Goal: Transaction & Acquisition: Purchase product/service

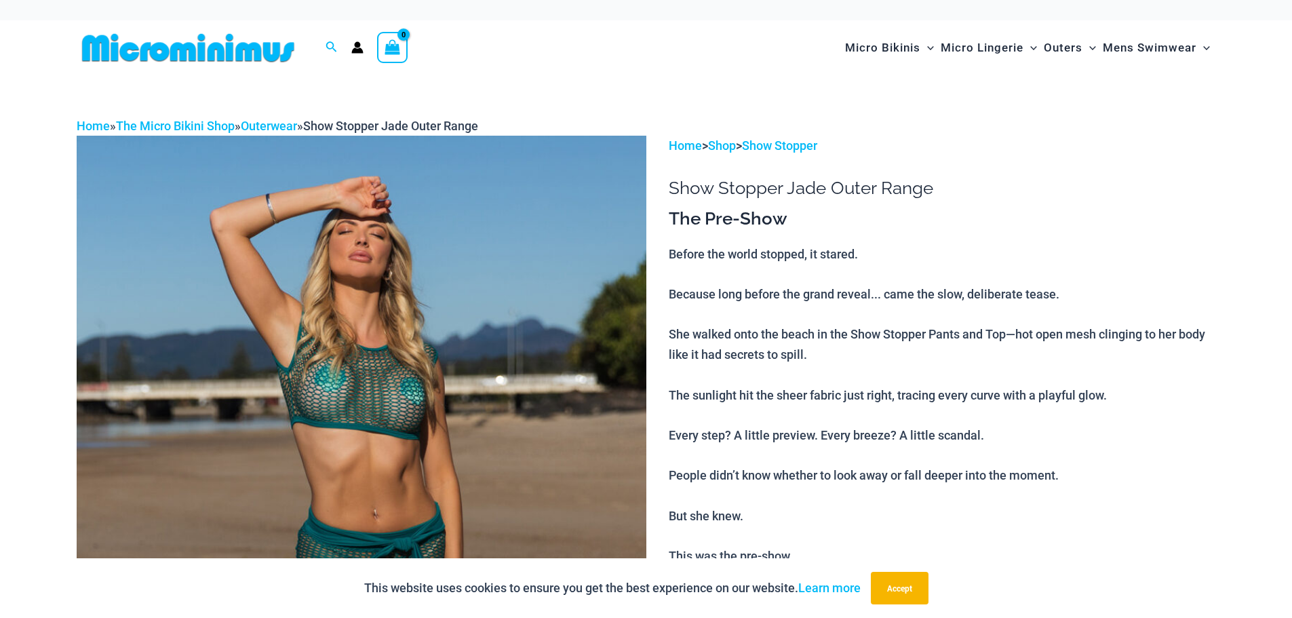
click at [600, 421] on img at bounding box center [362, 563] width 570 height 855
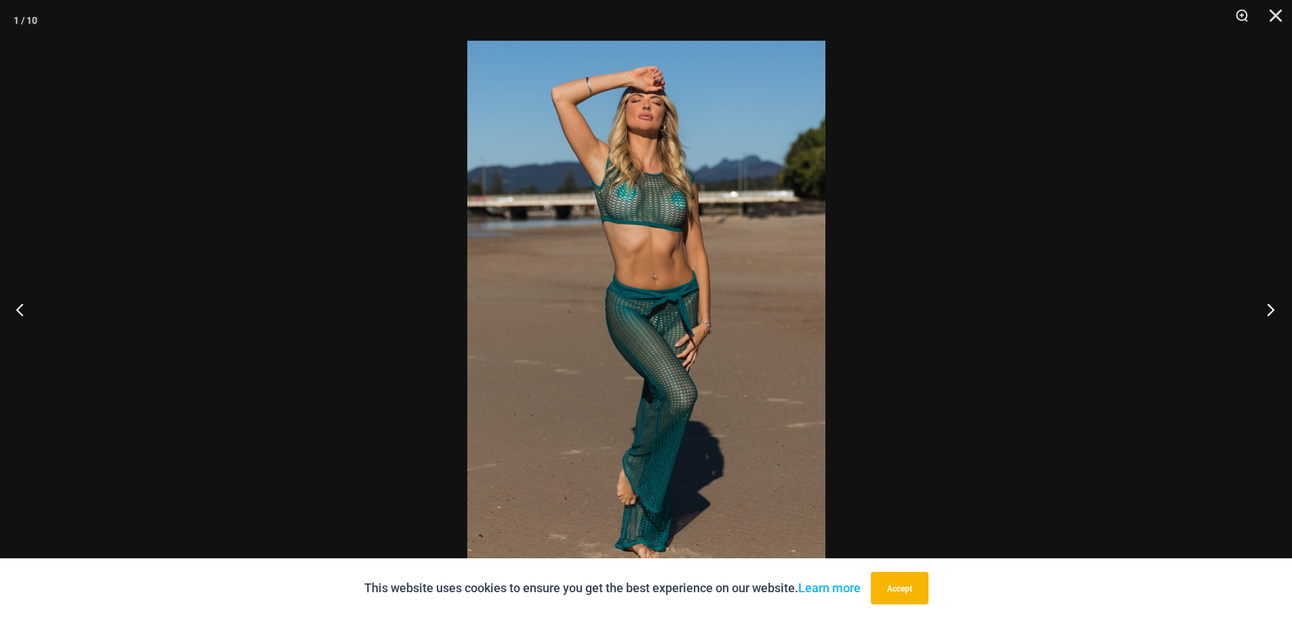
click at [1271, 305] on button "Next" at bounding box center [1266, 309] width 51 height 68
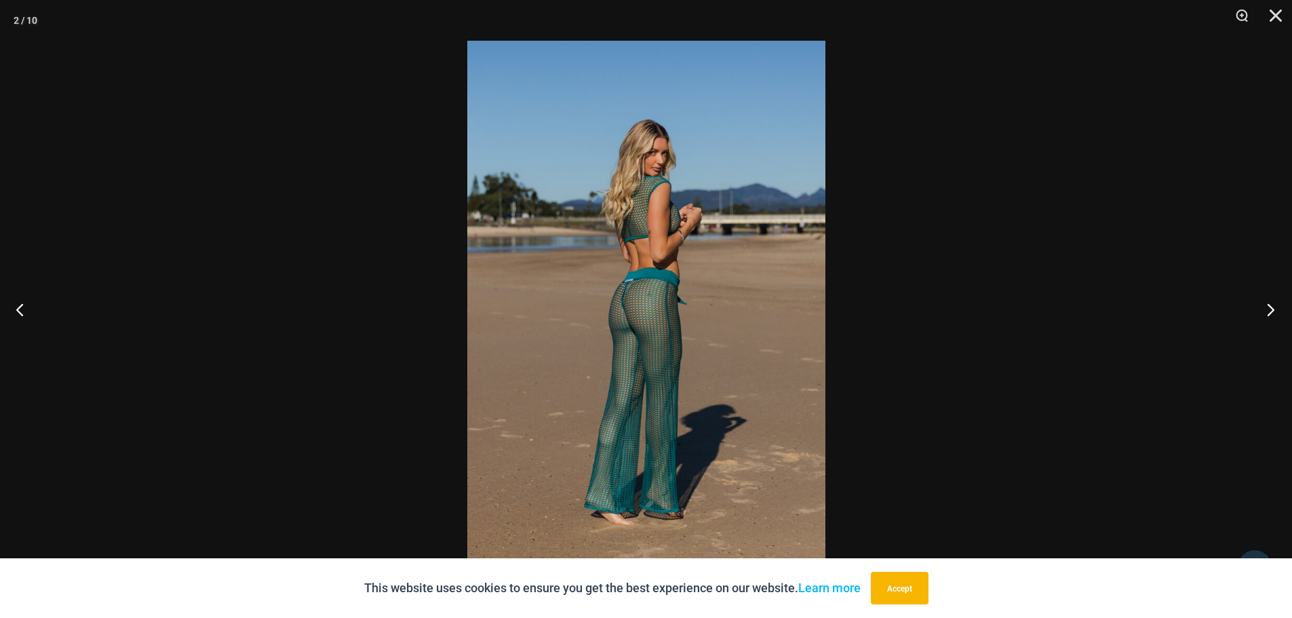
click at [1271, 305] on button "Next" at bounding box center [1266, 309] width 51 height 68
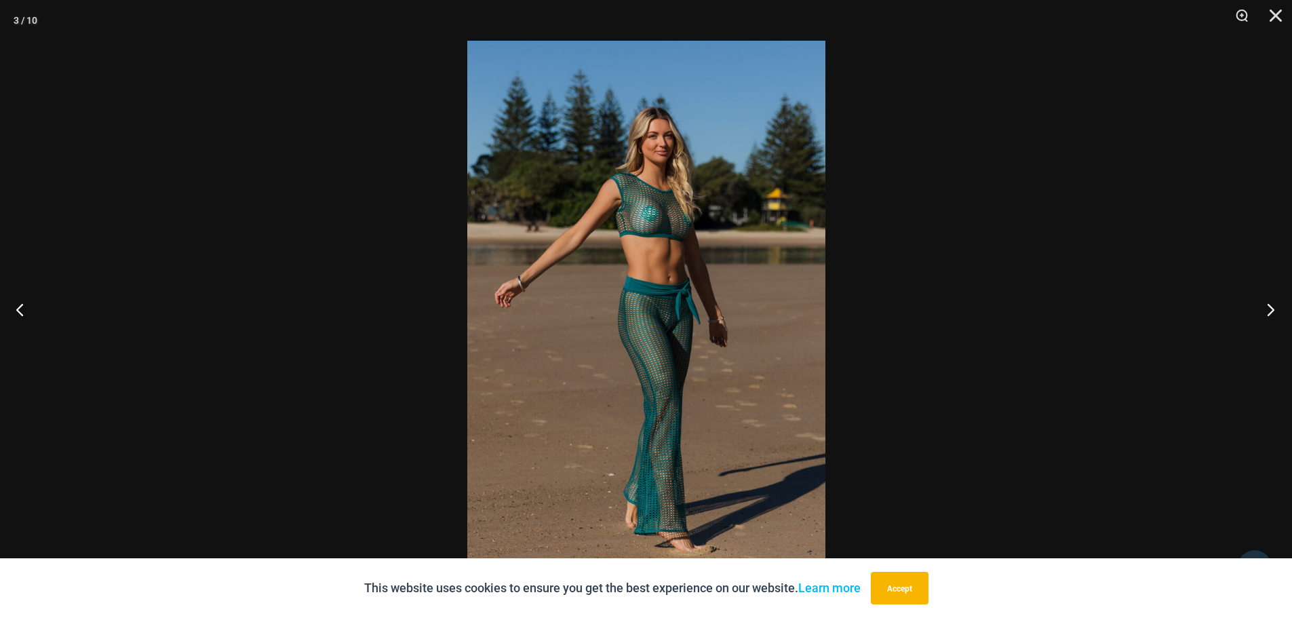
click at [1271, 305] on button "Next" at bounding box center [1266, 309] width 51 height 68
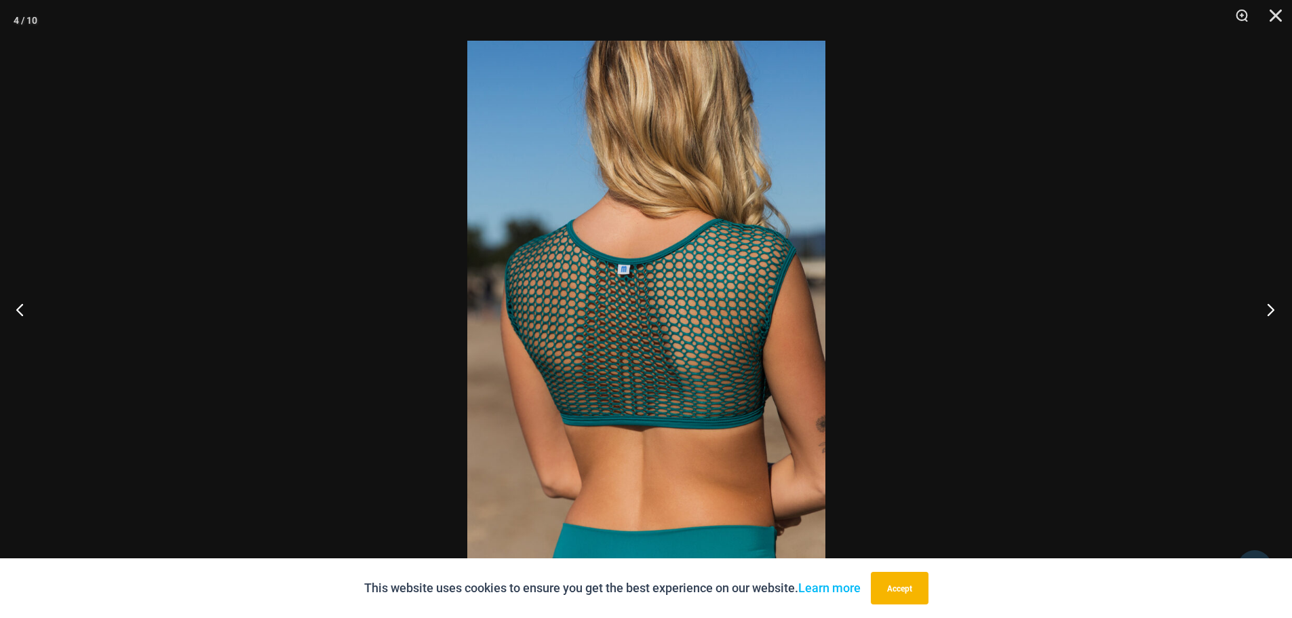
click at [1271, 305] on button "Next" at bounding box center [1266, 309] width 51 height 68
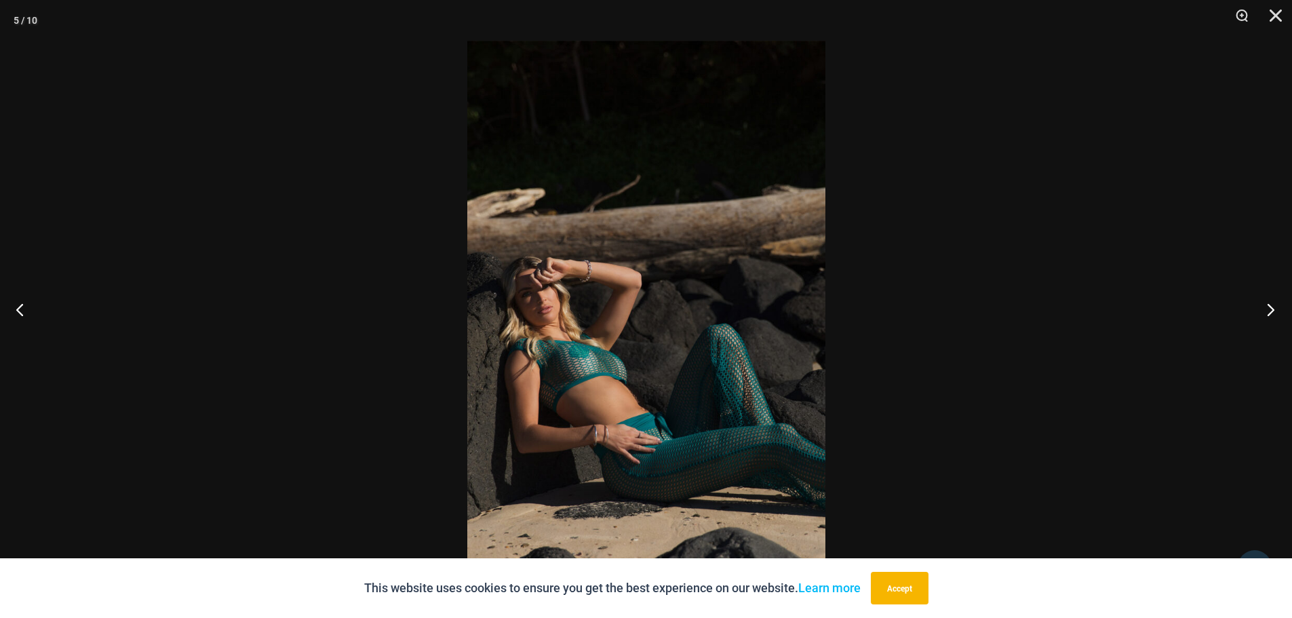
click at [1271, 305] on button "Next" at bounding box center [1266, 309] width 51 height 68
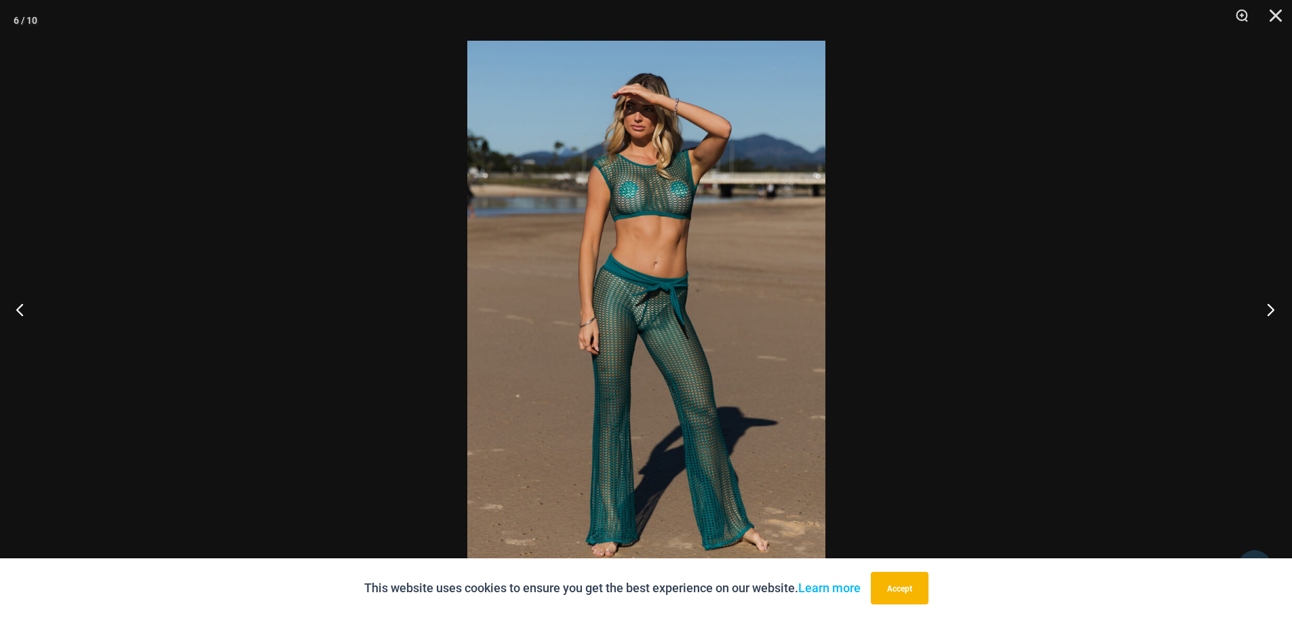
click at [1271, 305] on button "Next" at bounding box center [1266, 309] width 51 height 68
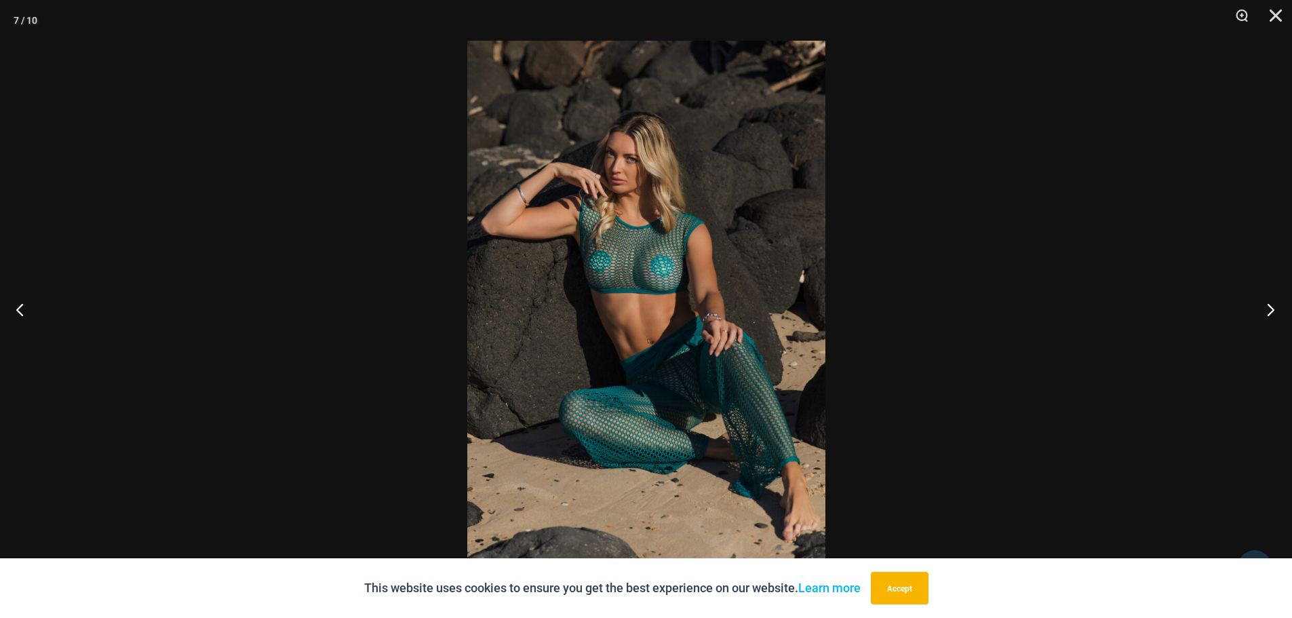
click at [1271, 305] on button "Next" at bounding box center [1266, 309] width 51 height 68
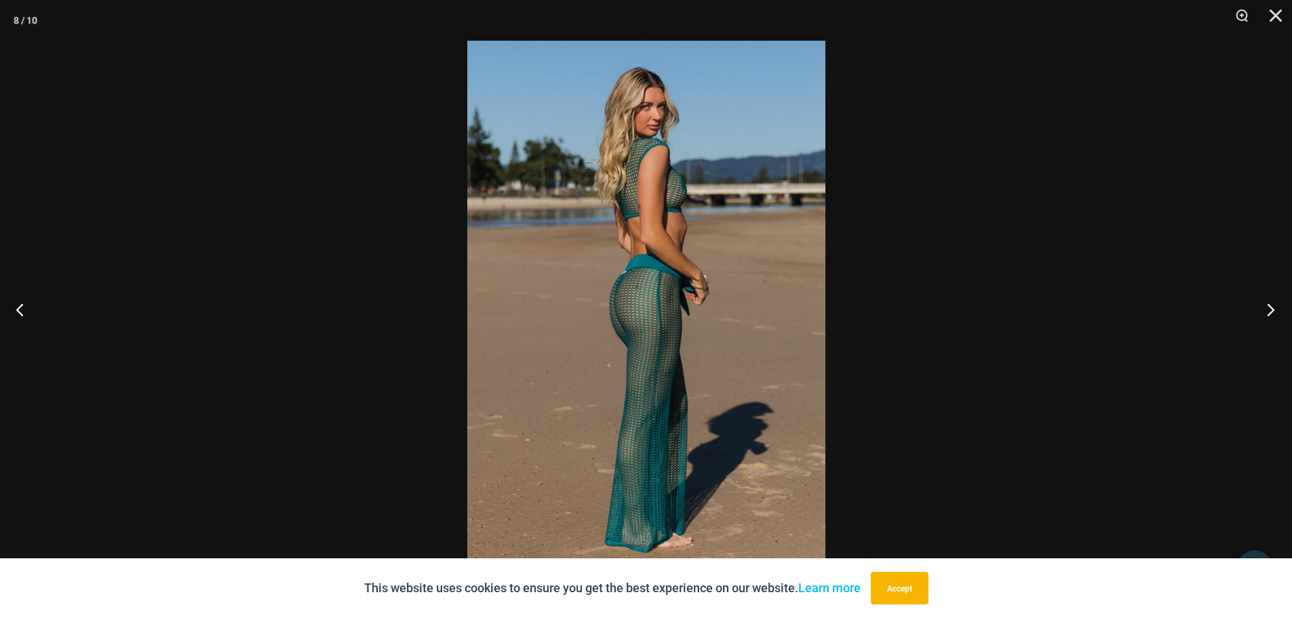
click at [1271, 305] on button "Next" at bounding box center [1266, 309] width 51 height 68
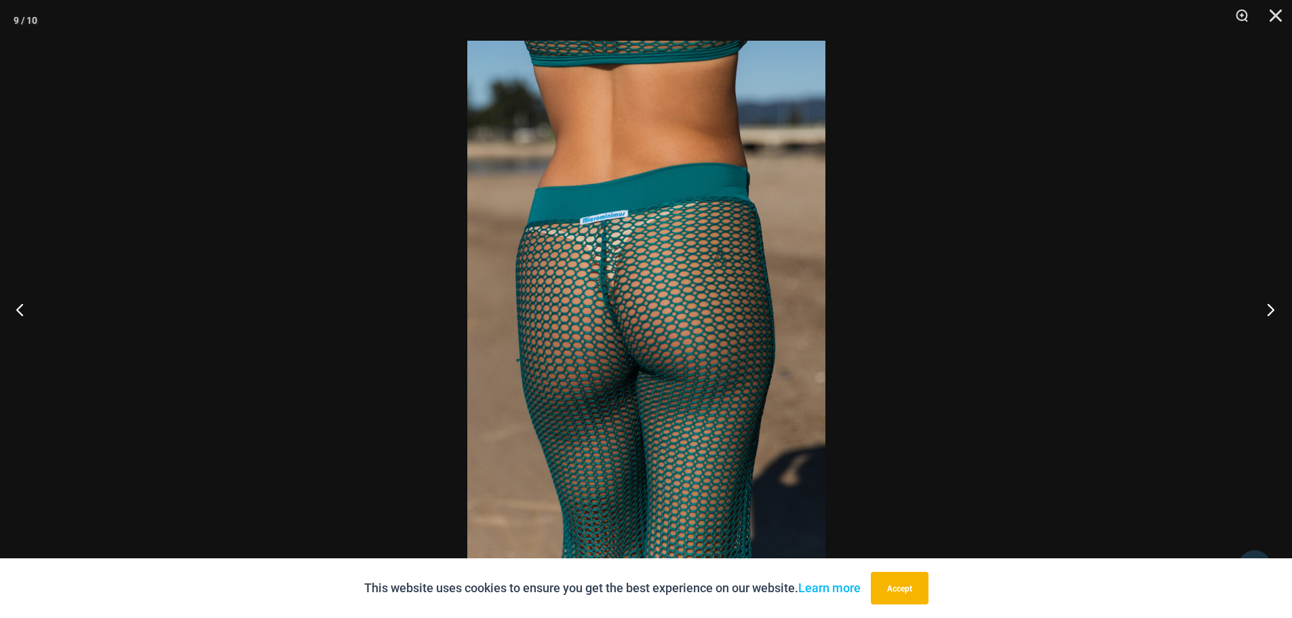
click at [1271, 305] on button "Next" at bounding box center [1266, 309] width 51 height 68
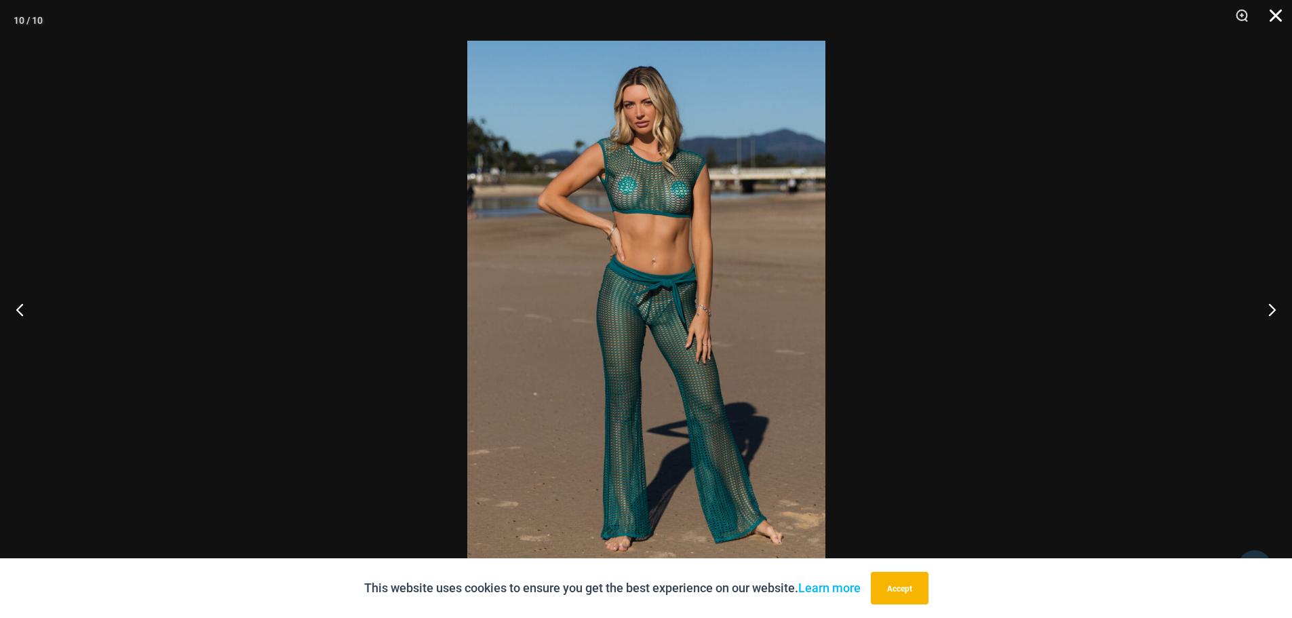
click at [1281, 12] on button "Close" at bounding box center [1271, 20] width 34 height 41
